Goal: Submit feedback/report problem: Submit feedback/report problem

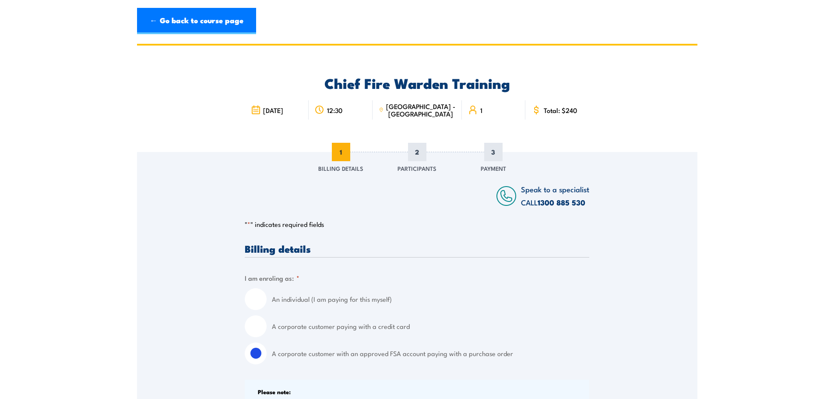
drag, startPoint x: 269, startPoint y: 102, endPoint x: 647, endPoint y: 102, distance: 378.5
click at [621, 98] on div "Chief Fire Warden Training [DATE] 12:30 1" at bounding box center [417, 99] width 560 height 106
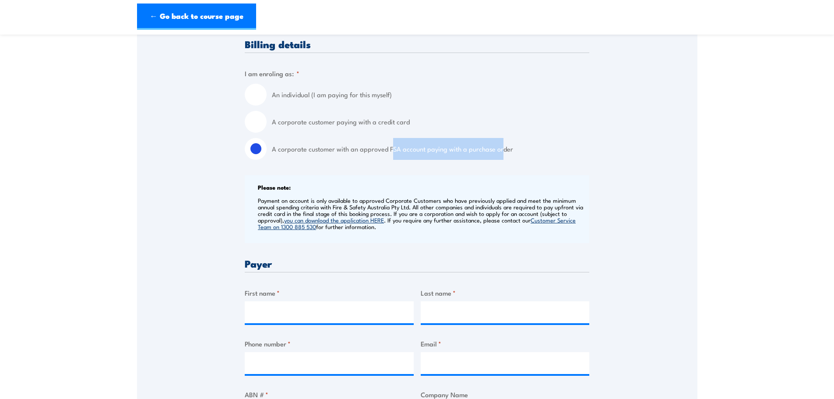
drag, startPoint x: 391, startPoint y: 136, endPoint x: 532, endPoint y: 145, distance: 140.8
click at [500, 145] on div "An individual (I am paying for this myself) A corporate customer paying with a …" at bounding box center [417, 122] width 344 height 76
click at [560, 144] on label "A corporate customer with an approved FSA account paying with a purchase order" at bounding box center [430, 149] width 317 height 22
click at [267, 144] on input "A corporate customer with an approved FSA account paying with a purchase order" at bounding box center [256, 149] width 22 height 22
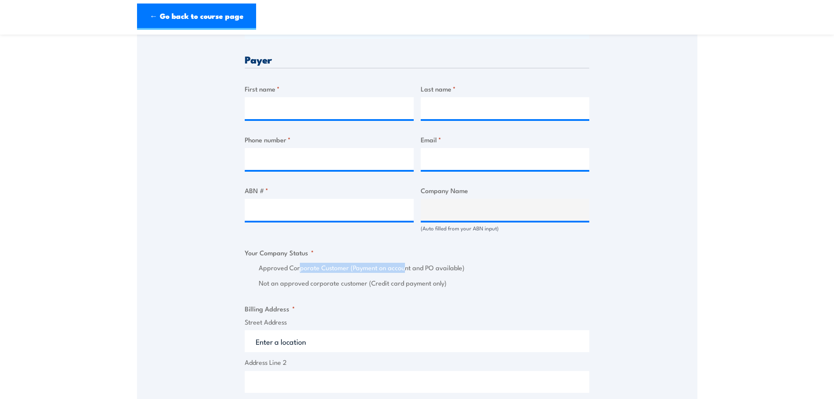
drag, startPoint x: 300, startPoint y: 270, endPoint x: 424, endPoint y: 266, distance: 123.9
click at [424, 266] on label "Approved Corporate Customer (Payment on account and PO available)" at bounding box center [424, 268] width 330 height 10
drag, startPoint x: 445, startPoint y: 280, endPoint x: 294, endPoint y: 270, distance: 151.7
click at [294, 270] on div "Approved Corporate Customer (Payment on account and PO available) Not an approv…" at bounding box center [417, 275] width 344 height 25
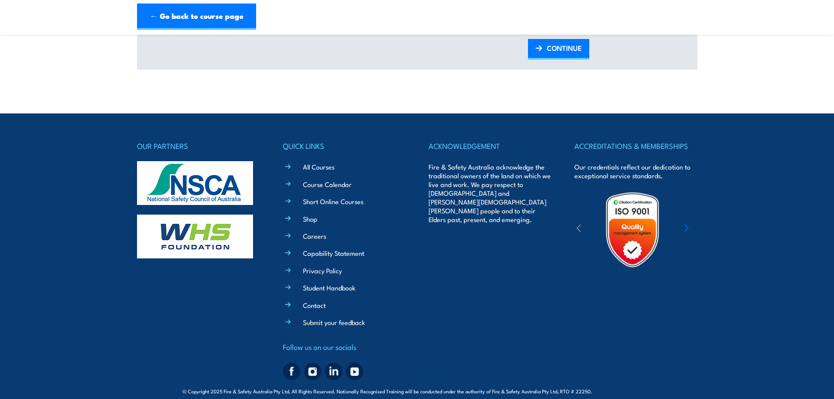
scroll to position [1154, 0]
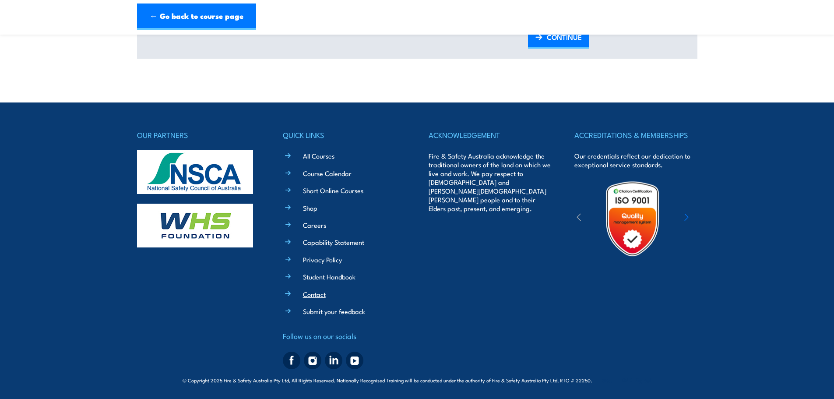
click at [323, 293] on link "Contact" at bounding box center [314, 293] width 23 height 9
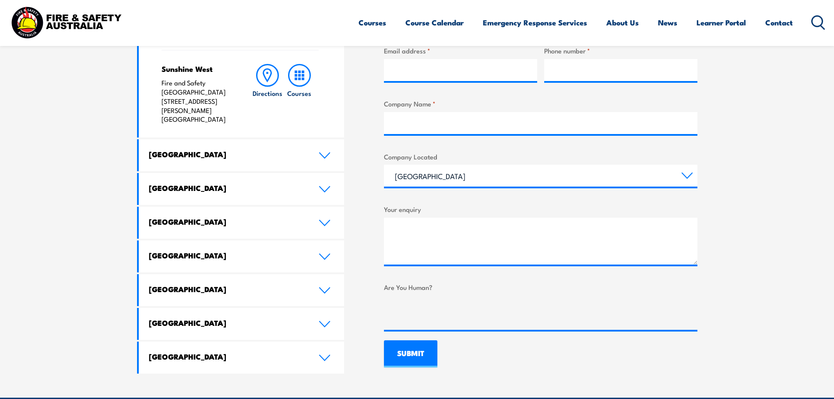
click at [384, 165] on select "[GEOGRAPHIC_DATA] [GEOGRAPHIC_DATA] [GEOGRAPHIC_DATA] [GEOGRAPHIC_DATA] [GEOGRA…" at bounding box center [540, 176] width 313 height 22
click at [587, 182] on select "[GEOGRAPHIC_DATA] [GEOGRAPHIC_DATA] [GEOGRAPHIC_DATA] [GEOGRAPHIC_DATA] [GEOGRA…" at bounding box center [540, 176] width 313 height 22
select select "[GEOGRAPHIC_DATA]"
click at [384, 165] on select "[GEOGRAPHIC_DATA] [GEOGRAPHIC_DATA] [GEOGRAPHIC_DATA] [GEOGRAPHIC_DATA] [GEOGRA…" at bounding box center [540, 176] width 313 height 22
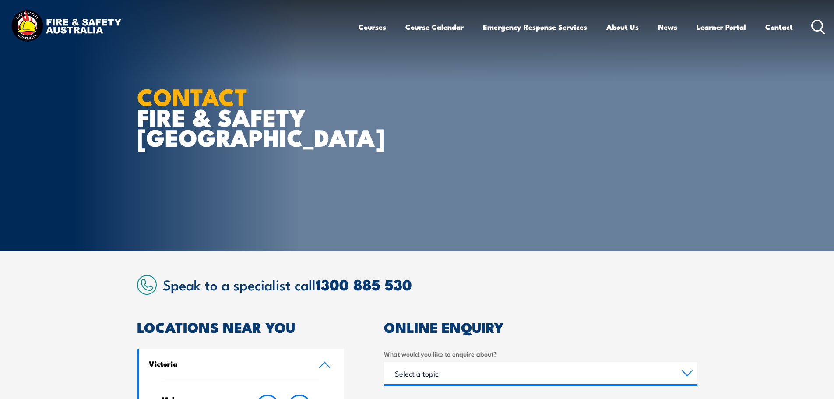
click at [499, 384] on div "Select a topic Training Emergency Response Services General Enquiry" at bounding box center [540, 373] width 313 height 22
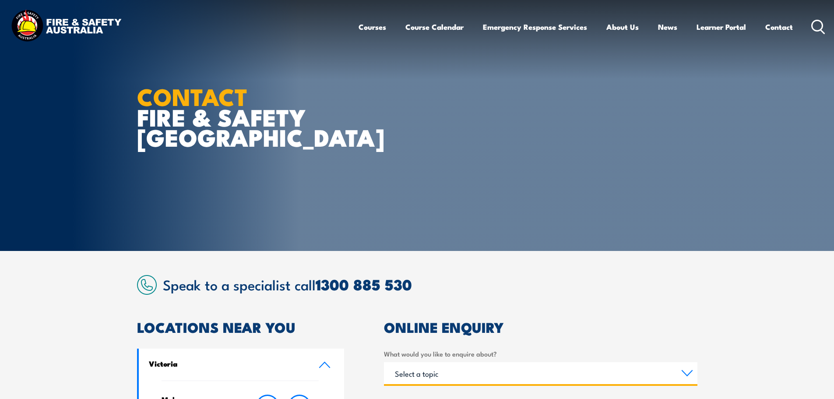
drag, startPoint x: 516, startPoint y: 373, endPoint x: 522, endPoint y: 364, distance: 10.6
click at [516, 373] on select "Select a topic Training Emergency Response Services General Enquiry" at bounding box center [540, 373] width 313 height 22
select select "Training"
click at [384, 362] on select "Select a topic Training Emergency Response Services General Enquiry" at bounding box center [540, 373] width 313 height 22
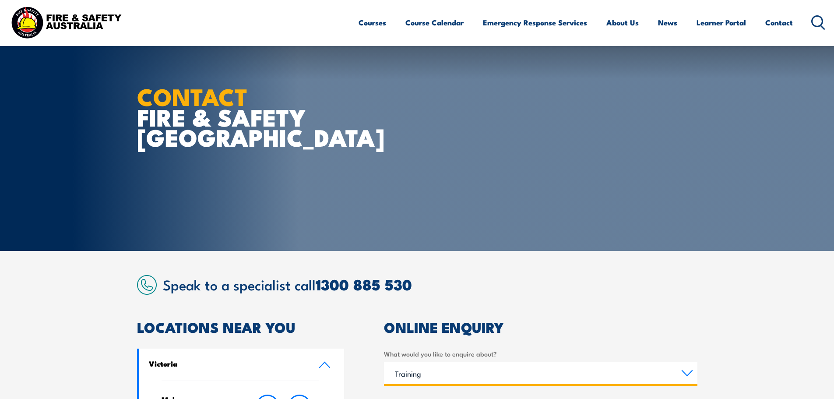
scroll to position [204, 0]
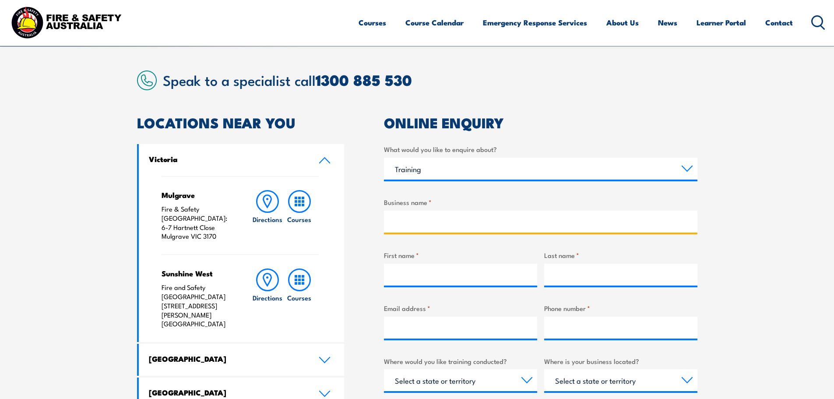
click at [488, 214] on input "Business name *" at bounding box center [540, 221] width 313 height 22
type input "Catholic Cemeteries & Crematoria"
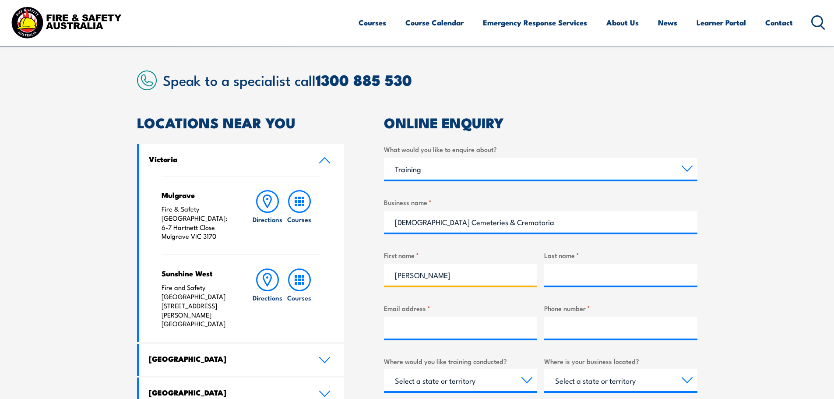
type input "Christy"
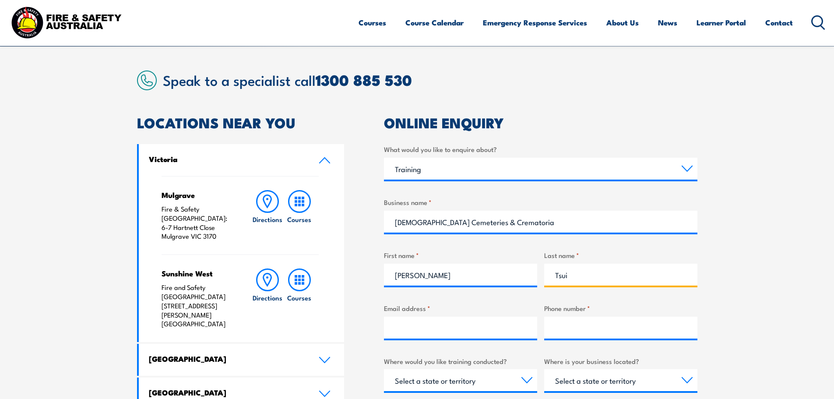
type input "Tsui"
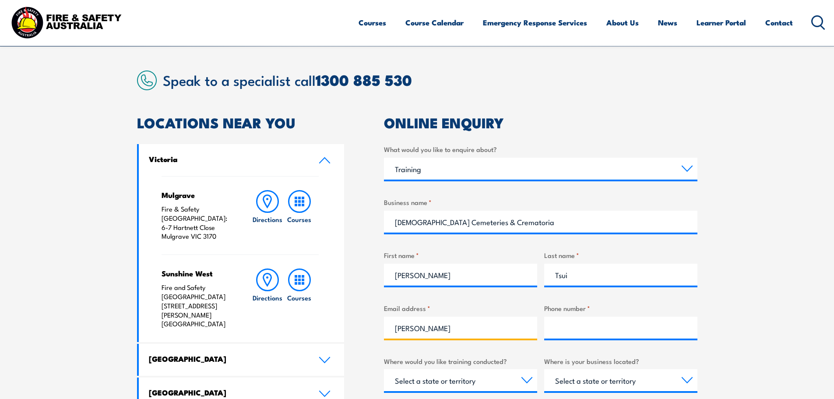
scroll to position [222, 0]
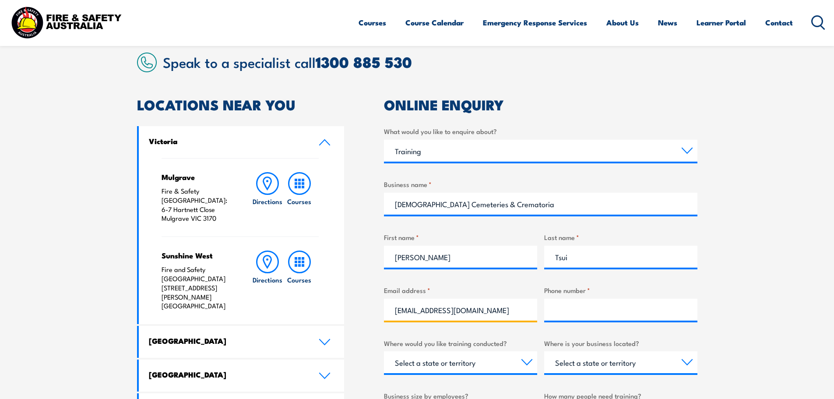
type input "christyt@catholiccemeteries.com.au"
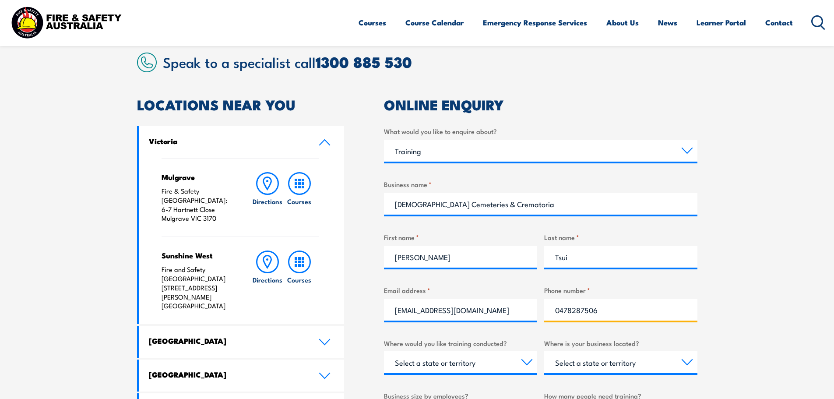
type input "0478287506"
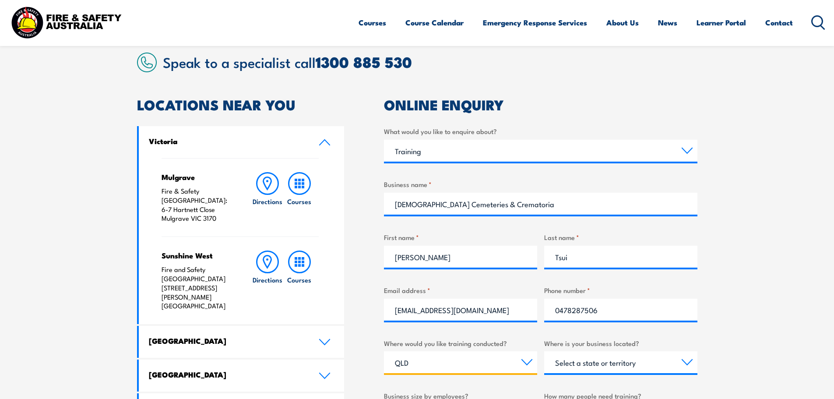
select select "NSW"
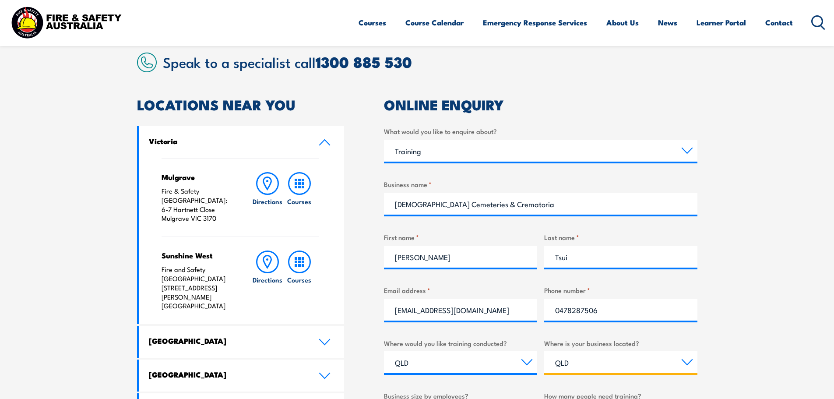
select select "NSW"
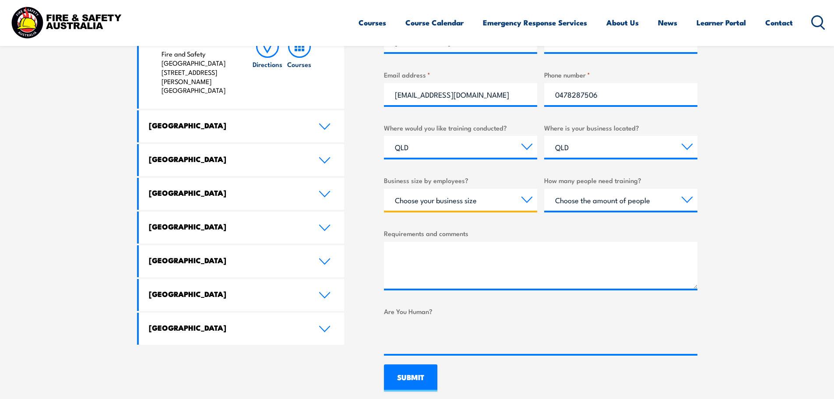
scroll to position [438, 0]
select select "20 to 199"
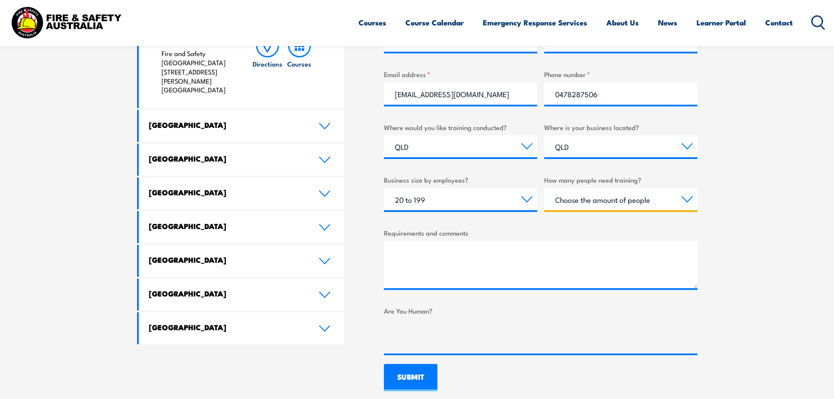
select select "1 to 4"
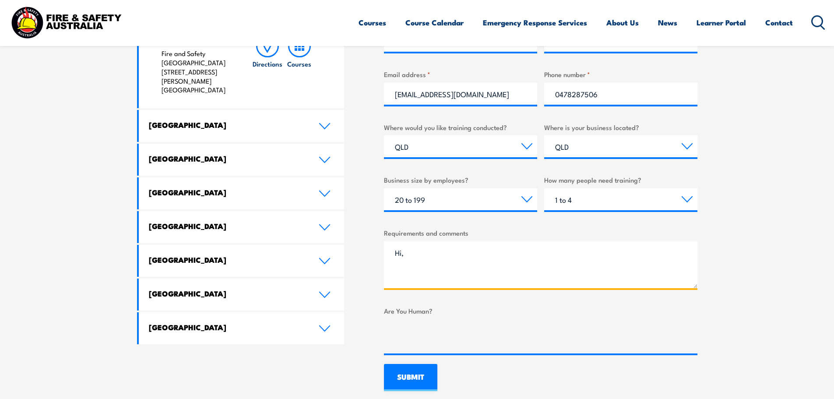
scroll to position [234, 0]
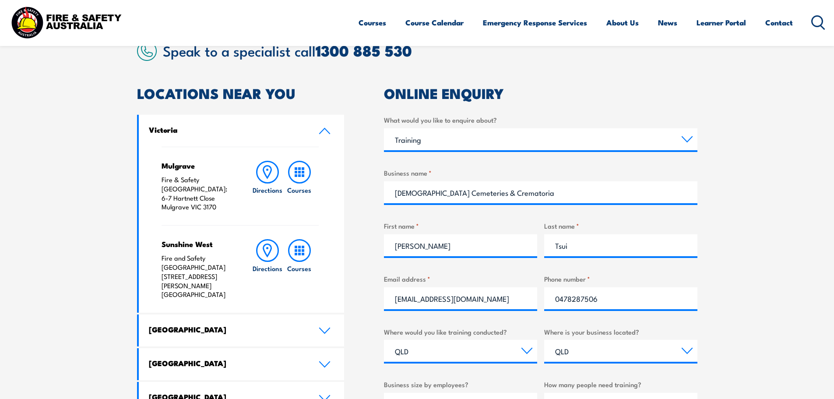
type textarea "Hi,"
click at [485, 140] on select "Select a topic Training Emergency Response Services General Enquiry" at bounding box center [540, 139] width 313 height 22
select select "General Enquiry"
click at [384, 128] on select "Select a topic Training Emergency Response Services General Enquiry" at bounding box center [540, 139] width 313 height 22
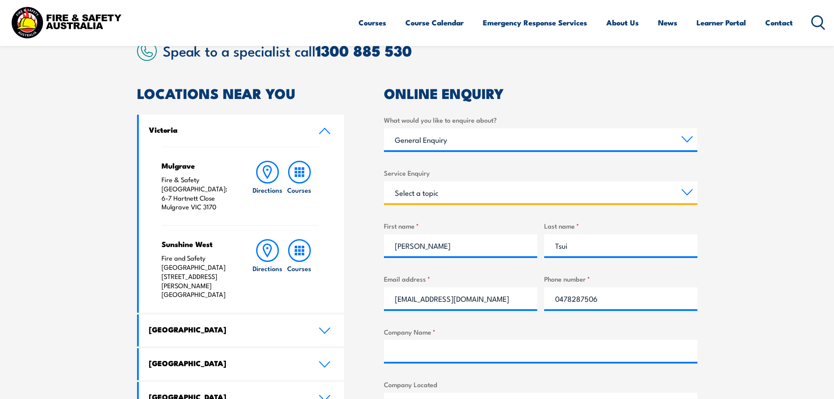
click at [494, 192] on select "Select a topic Assistance in completing an online enrolment booking Request a c…" at bounding box center [540, 192] width 313 height 22
select select "Pay an invoice or obtain a copy of an invoice"
click at [384, 181] on select "Select a topic Assistance in completing an online enrolment booking Request a c…" at bounding box center [540, 192] width 313 height 22
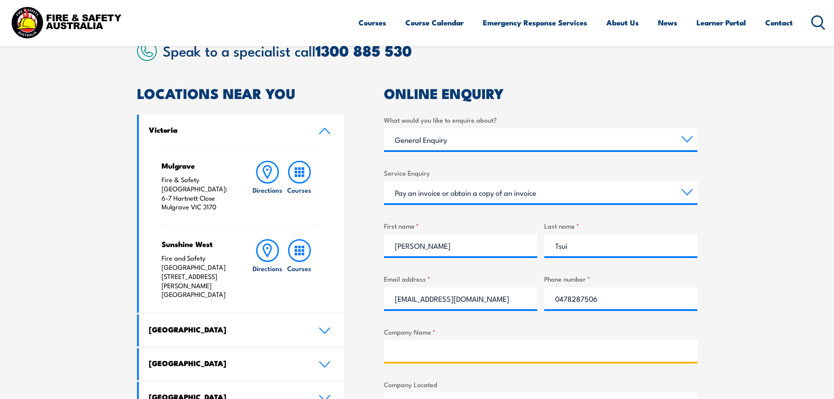
click at [541, 352] on input "Company Name *" at bounding box center [540, 351] width 313 height 22
type input "Catholic Cemeteries and Crematoria"
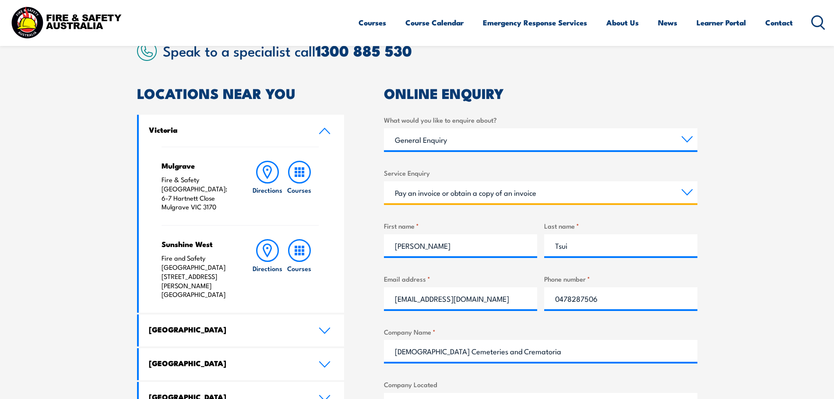
click at [502, 185] on select "Select a topic Assistance in completing an online enrolment booking Request a c…" at bounding box center [540, 192] width 313 height 22
select select "Assistance in completing an online enrolment booking"
click at [384, 181] on select "Select a topic Assistance in completing an online enrolment booking Request a c…" at bounding box center [540, 192] width 313 height 22
click at [728, 244] on section "Speak to a specialist call 1300 885 530 LOCATIONS NEAR YOU Victoria Mulgrave Fi…" at bounding box center [417, 318] width 834 height 602
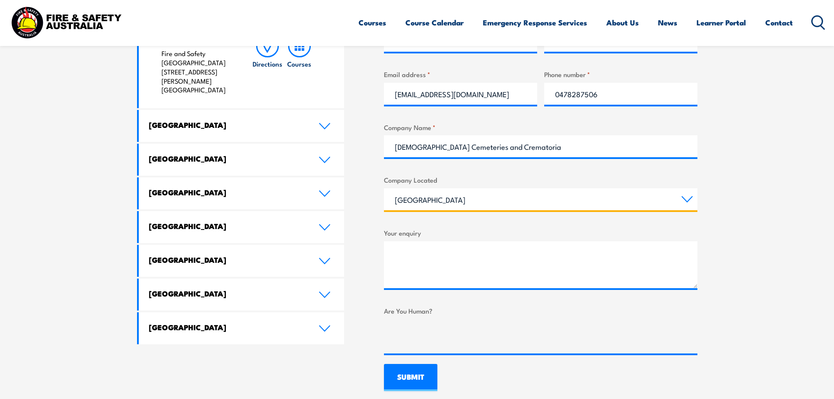
click at [477, 200] on select "Queensland New South Wales Australian Capital Territory Victoria South Australi…" at bounding box center [540, 199] width 313 height 22
select select "New South Wales"
click at [384, 188] on select "Queensland New South Wales Australian Capital Territory Victoria South Australi…" at bounding box center [540, 199] width 313 height 22
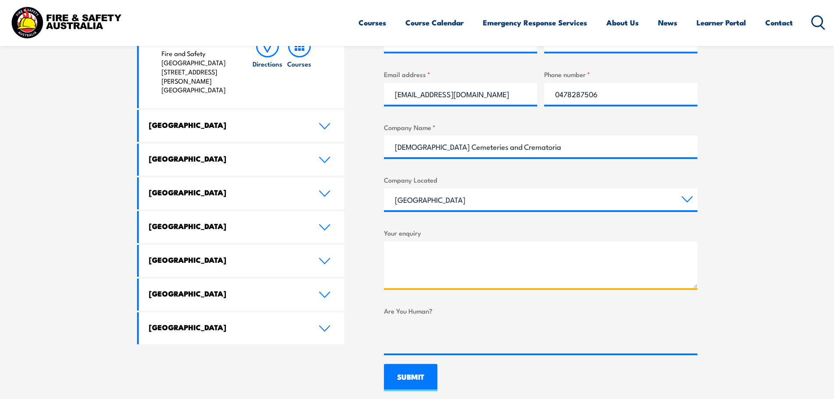
click at [486, 246] on textarea "Your enquiry" at bounding box center [540, 264] width 313 height 47
type textarea "Hi there, I have been booking FSA for Fire Warden training"
